Goal: Navigation & Orientation: Find specific page/section

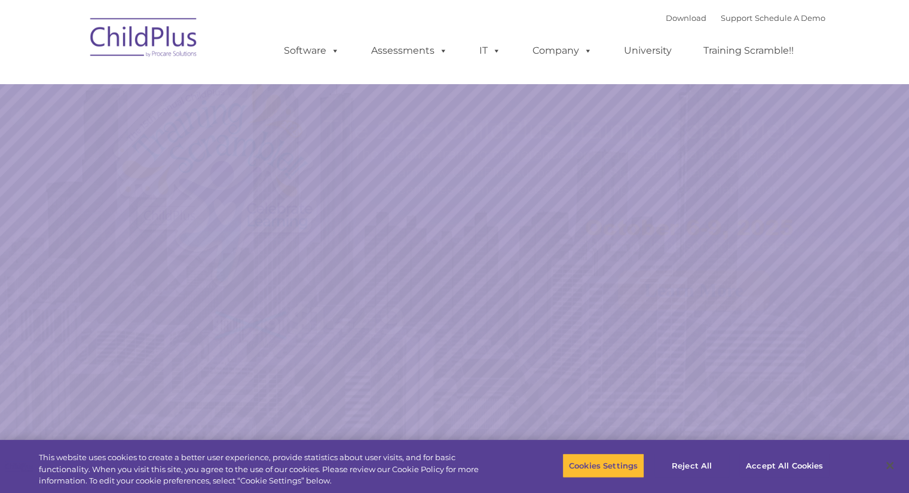
select select "MEDIUM"
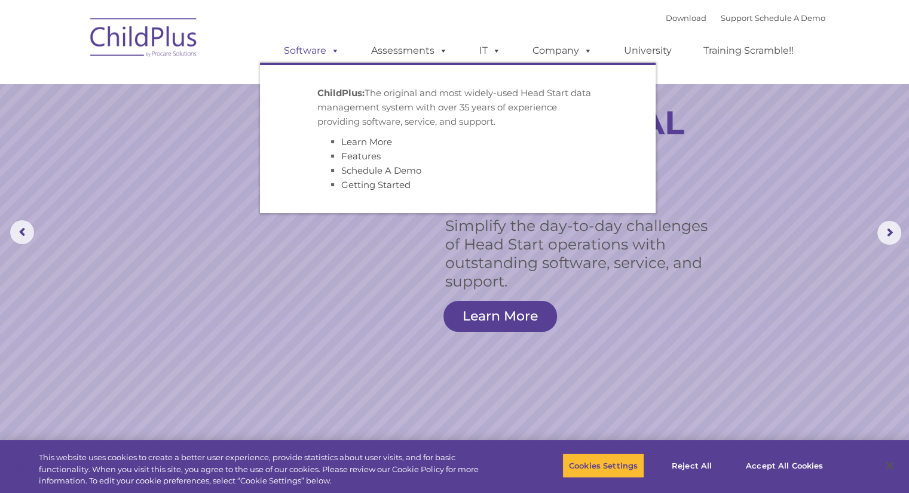
click at [296, 51] on link "Software" at bounding box center [311, 51] width 79 height 24
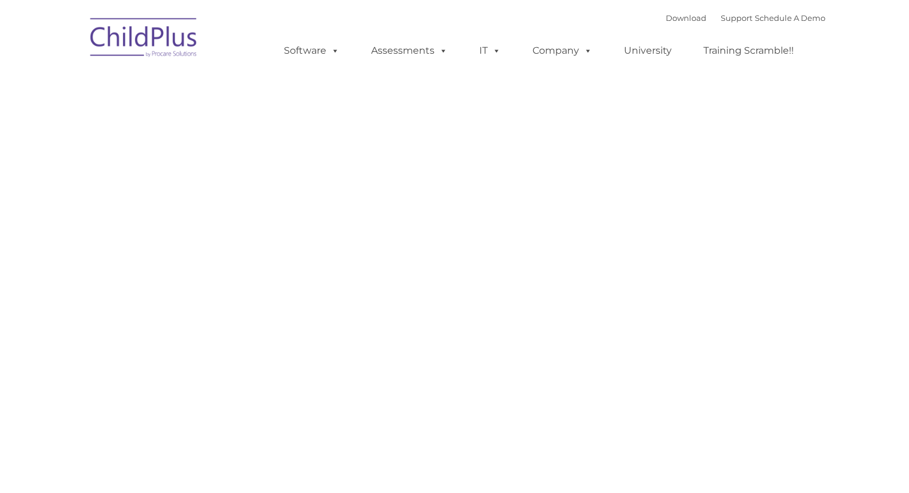
type input ""
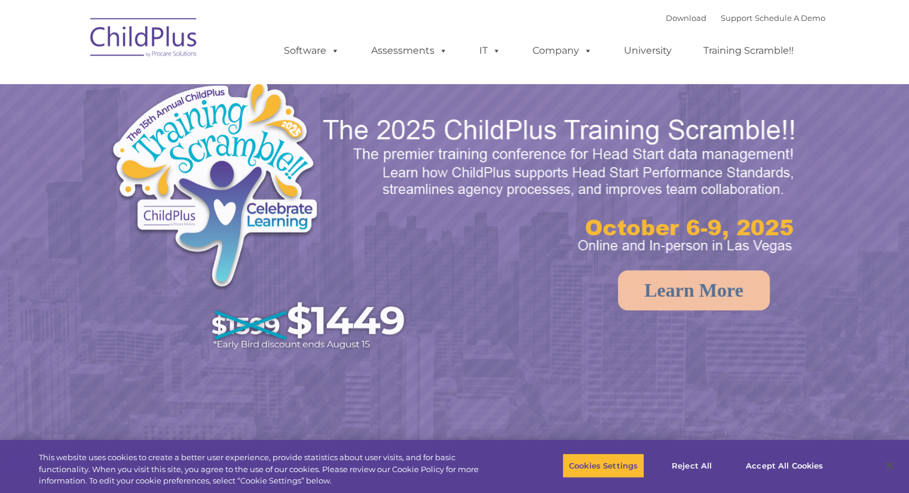
select select "MEDIUM"
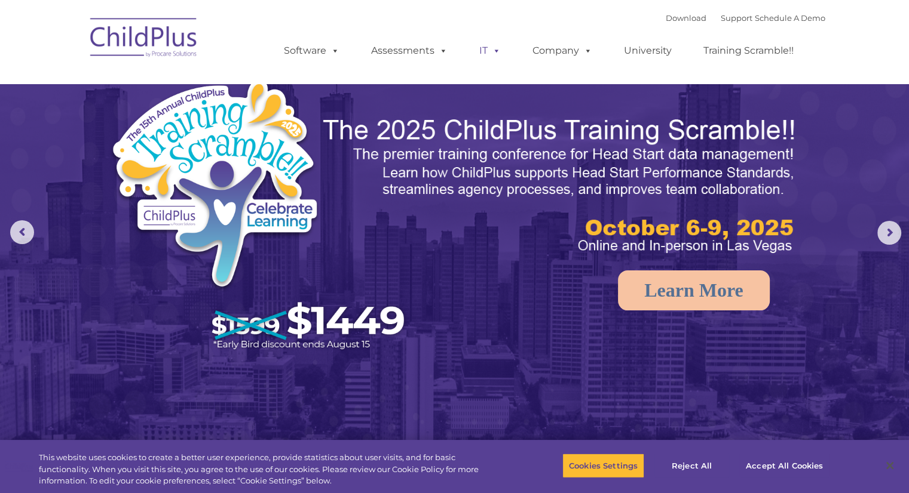
click at [492, 49] on span at bounding box center [494, 50] width 13 height 11
click at [492, 54] on span at bounding box center [494, 50] width 13 height 11
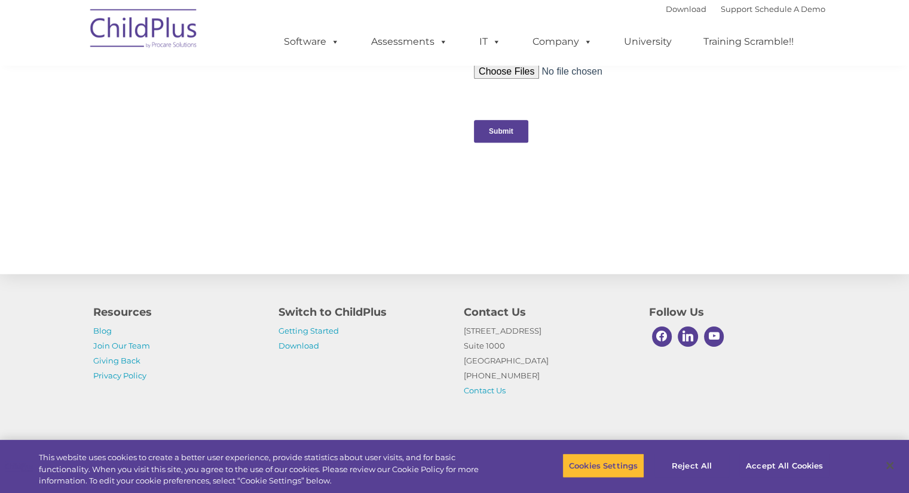
scroll to position [1266, 0]
